Goal: Find specific page/section: Find specific page/section

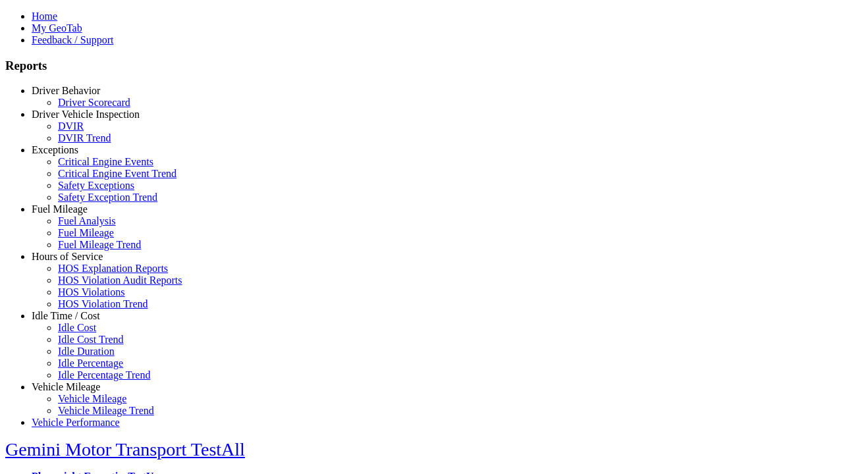
click at [76, 321] on link "Idle Time / Cost" at bounding box center [66, 315] width 68 height 11
click at [86, 333] on link "Idle Cost" at bounding box center [77, 327] width 38 height 11
select select
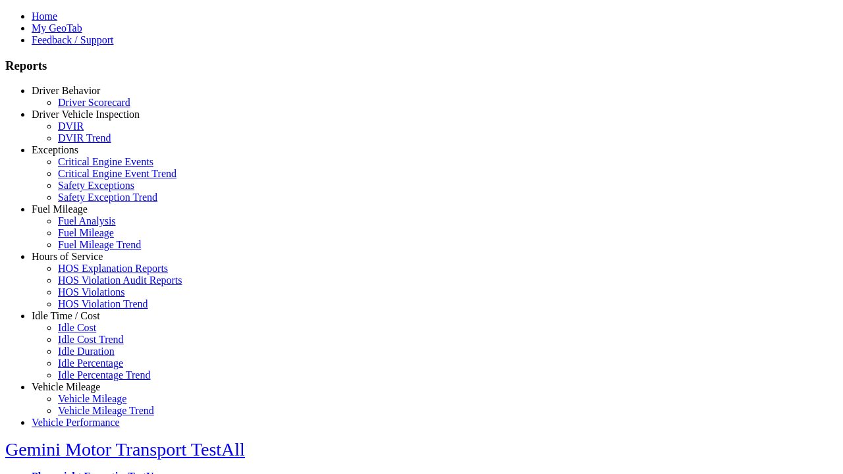
select select
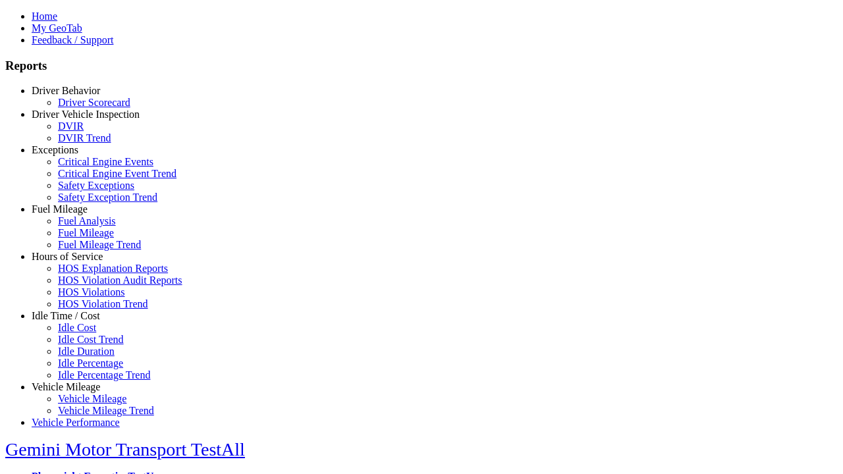
select select
select select "******"
